Goal: Answer question/provide support

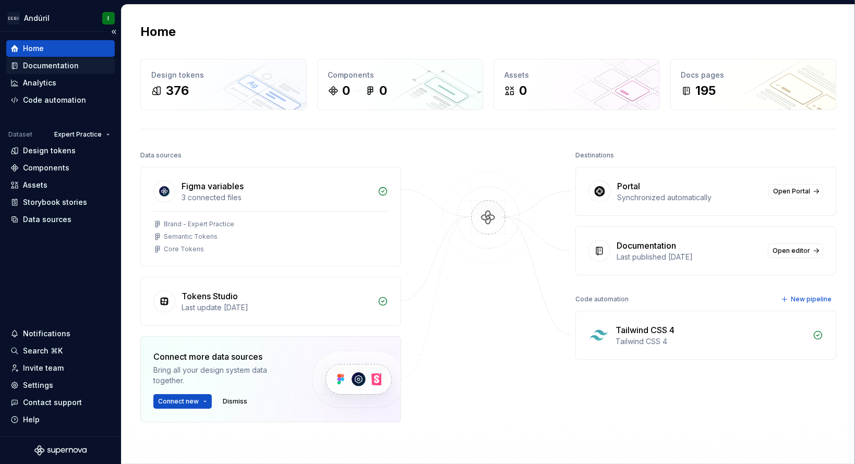
click at [61, 67] on div "Documentation" at bounding box center [51, 66] width 56 height 10
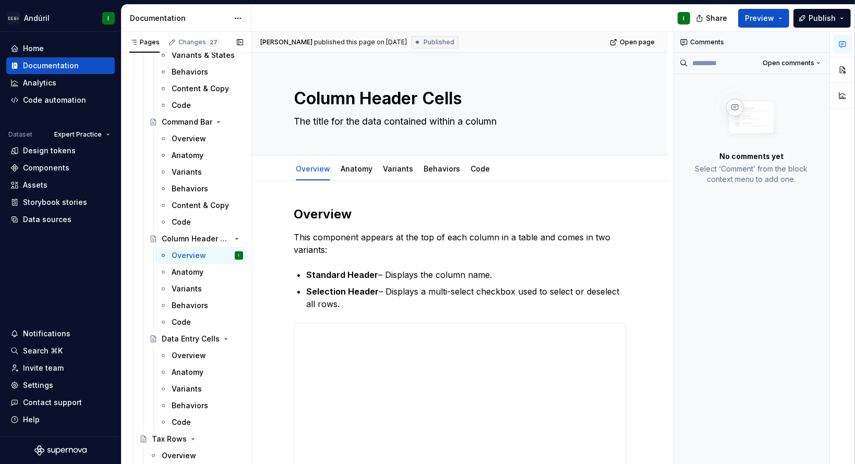
scroll to position [3037, 0]
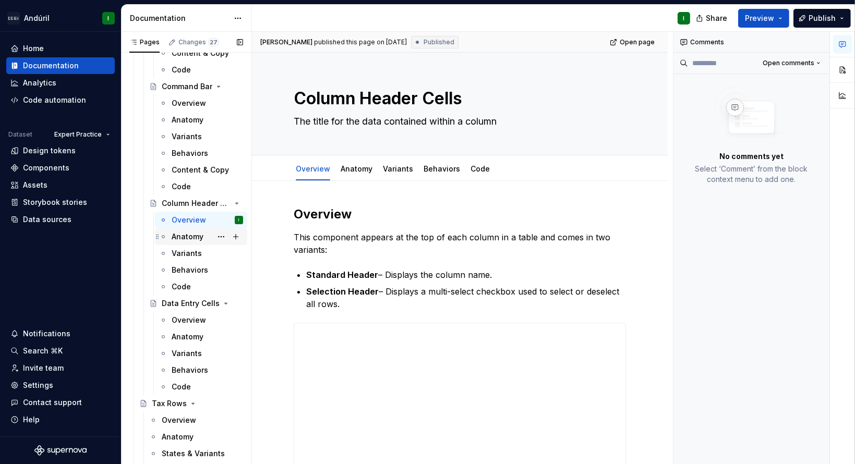
click at [195, 237] on div "Anatomy" at bounding box center [188, 237] width 32 height 10
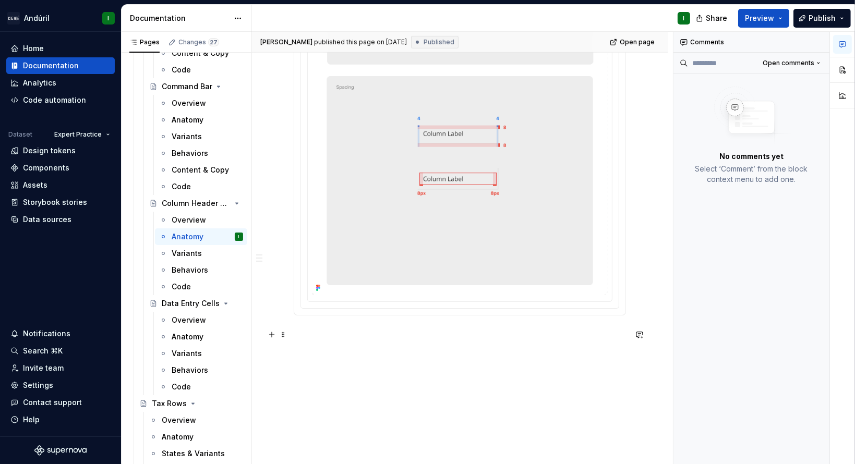
scroll to position [851, 0]
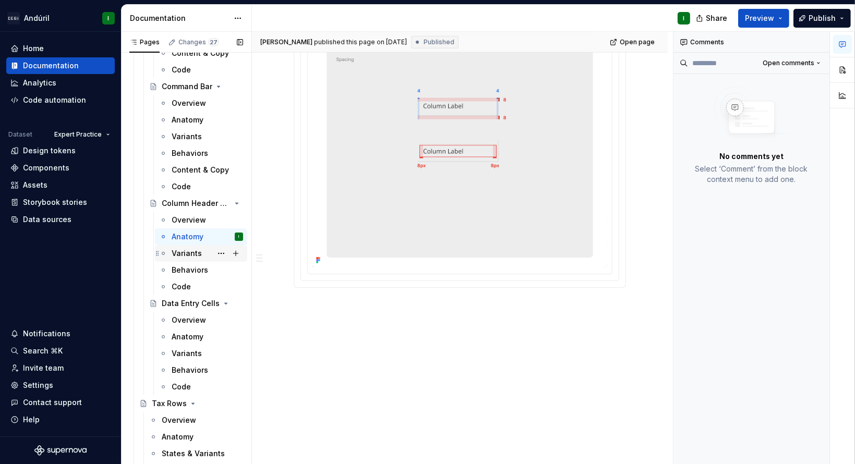
click at [192, 250] on div "Variants" at bounding box center [187, 253] width 30 height 10
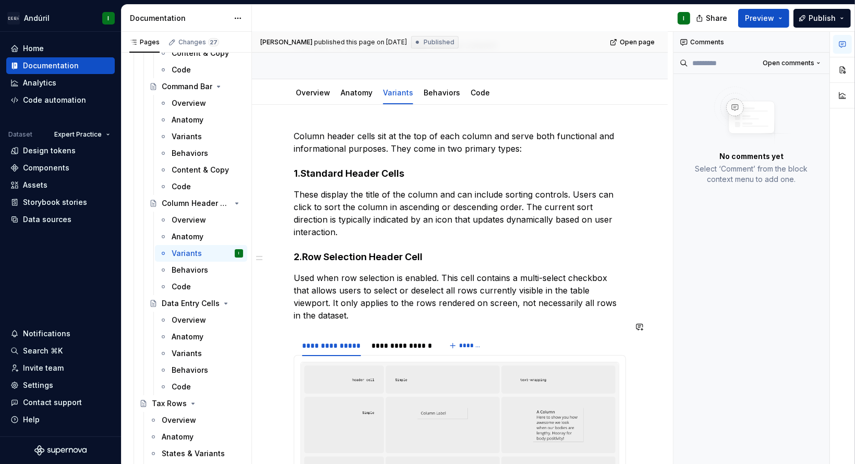
scroll to position [77, 0]
type textarea "*"
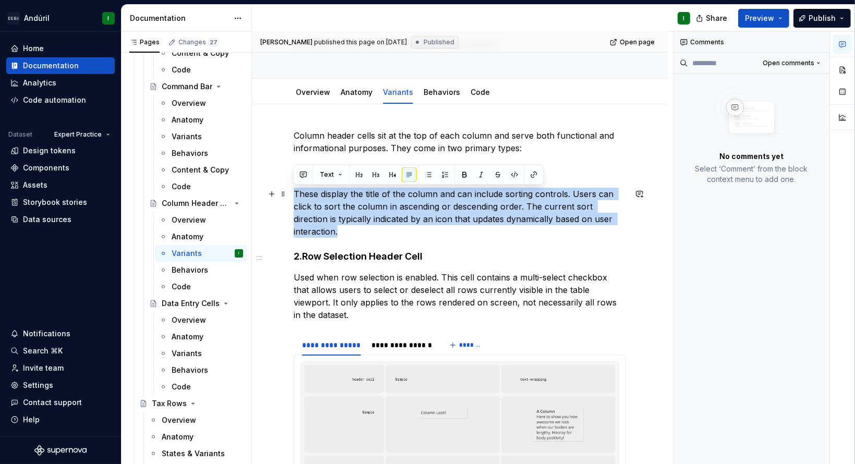
drag, startPoint x: 352, startPoint y: 230, endPoint x: 290, endPoint y: 197, distance: 71.0
click at [290, 197] on div "**********" at bounding box center [460, 406] width 416 height 604
click at [638, 193] on button "button" at bounding box center [640, 194] width 15 height 15
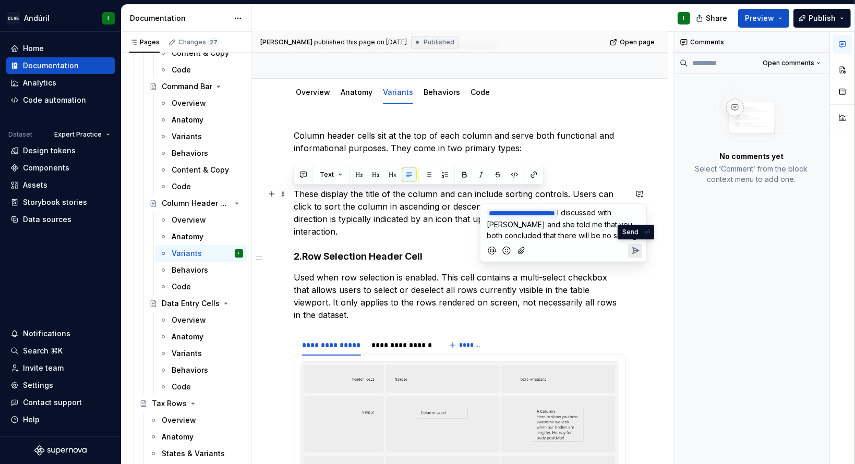
click at [637, 246] on icon "Send" at bounding box center [635, 251] width 10 height 10
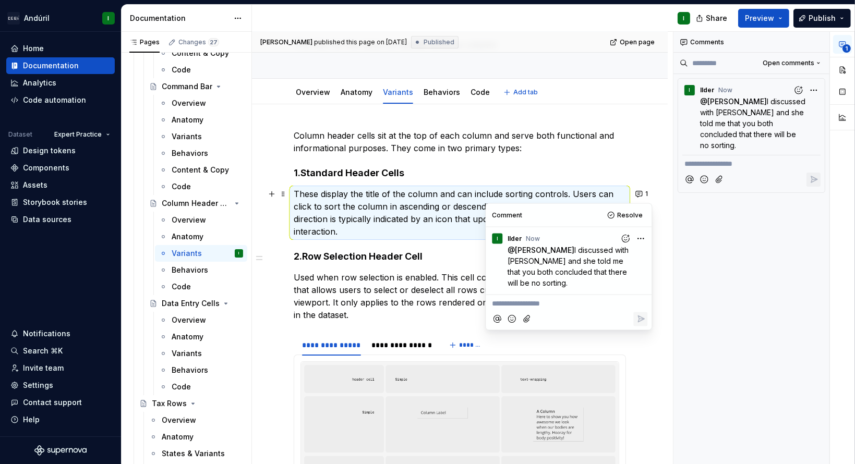
type textarea "*"
